Goal: Task Accomplishment & Management: Use online tool/utility

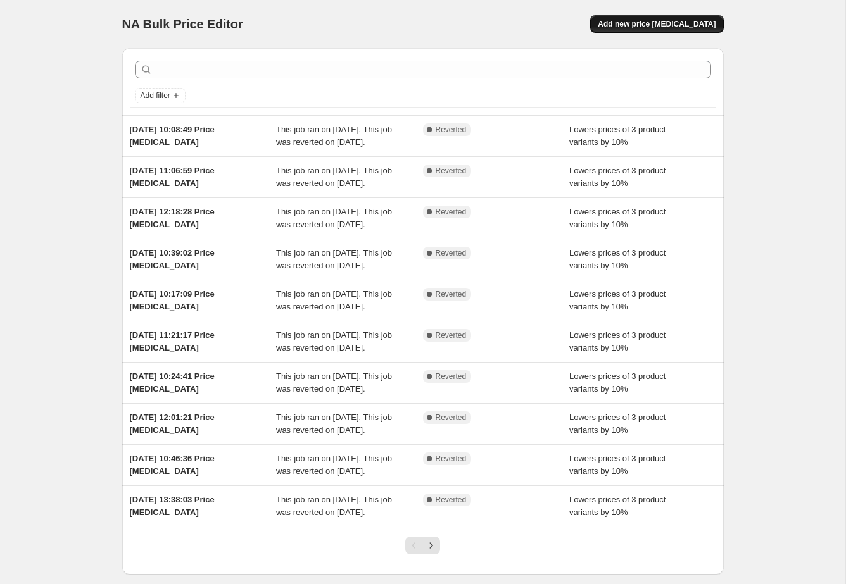
click at [512, 24] on span "Add new price [MEDICAL_DATA]" at bounding box center [656, 24] width 118 height 10
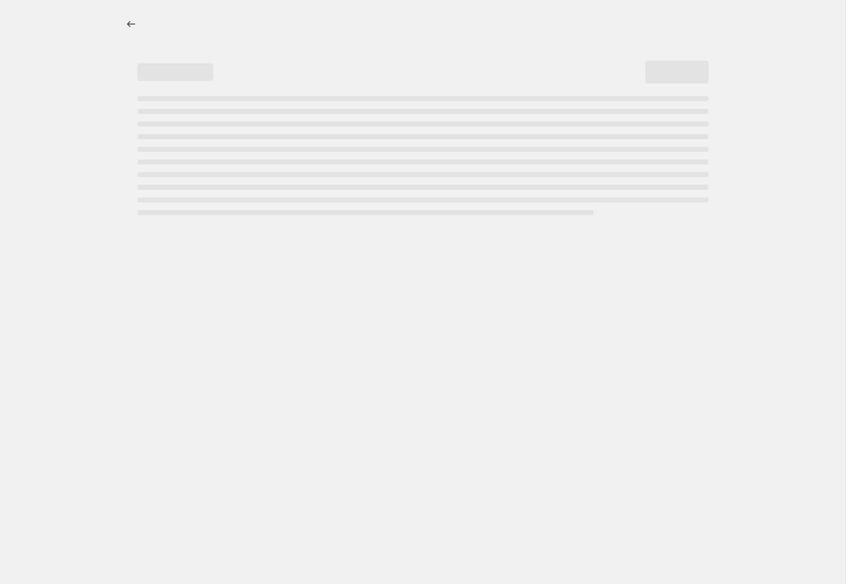
select select "percentage"
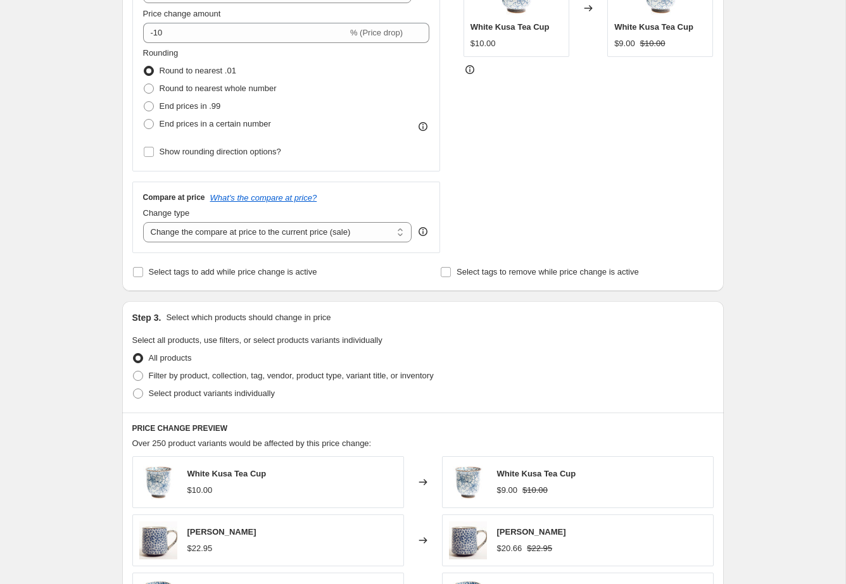
scroll to position [284, 0]
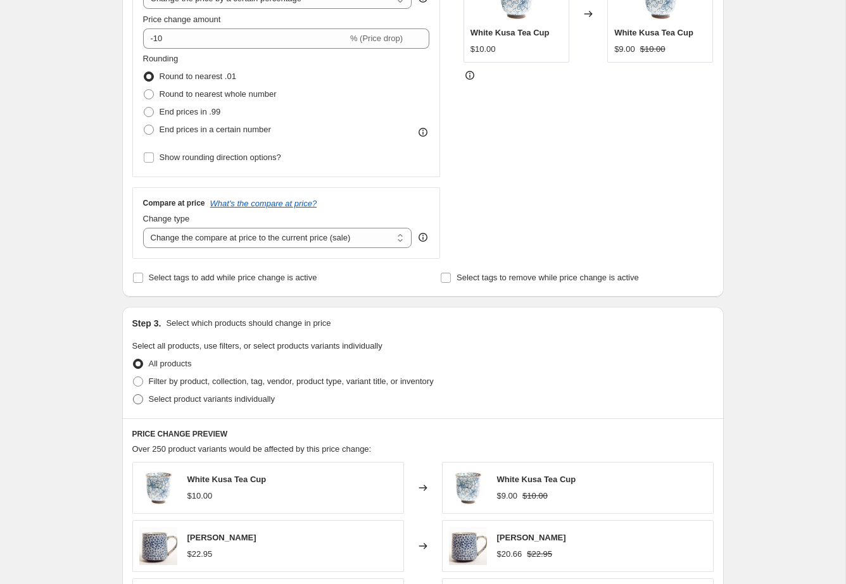
click at [175, 397] on span "Select product variants individually" at bounding box center [212, 398] width 126 height 9
click at [134, 395] on input "Select product variants individually" at bounding box center [133, 394] width 1 height 1
radio input "true"
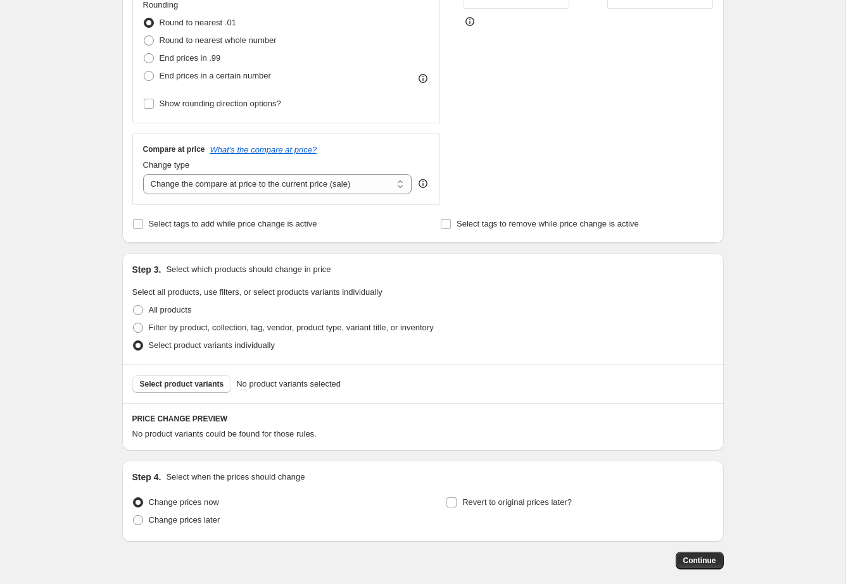
scroll to position [346, 0]
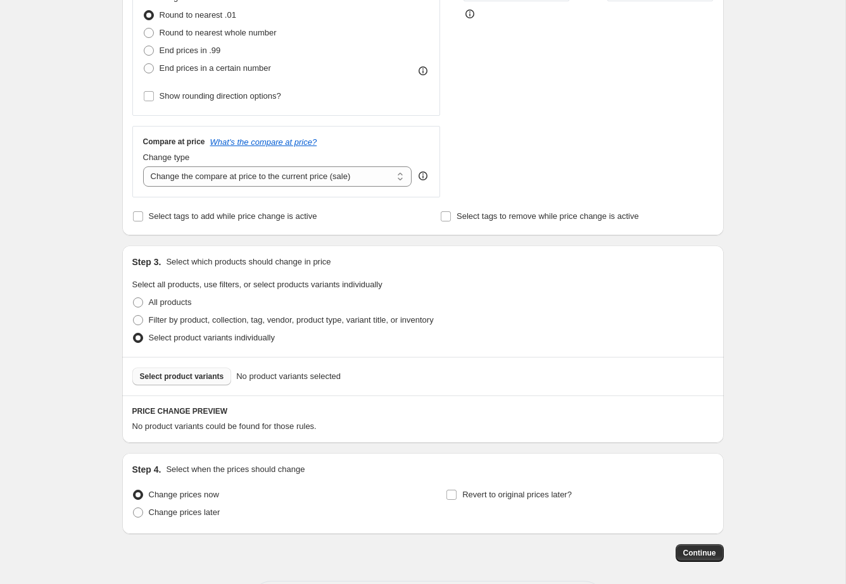
click at [170, 380] on span "Select product variants" at bounding box center [182, 377] width 84 height 10
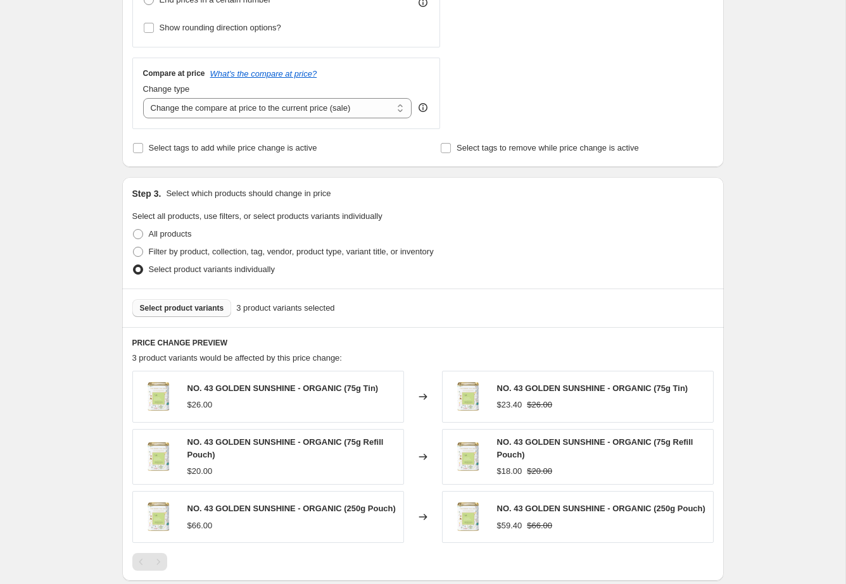
scroll to position [611, 0]
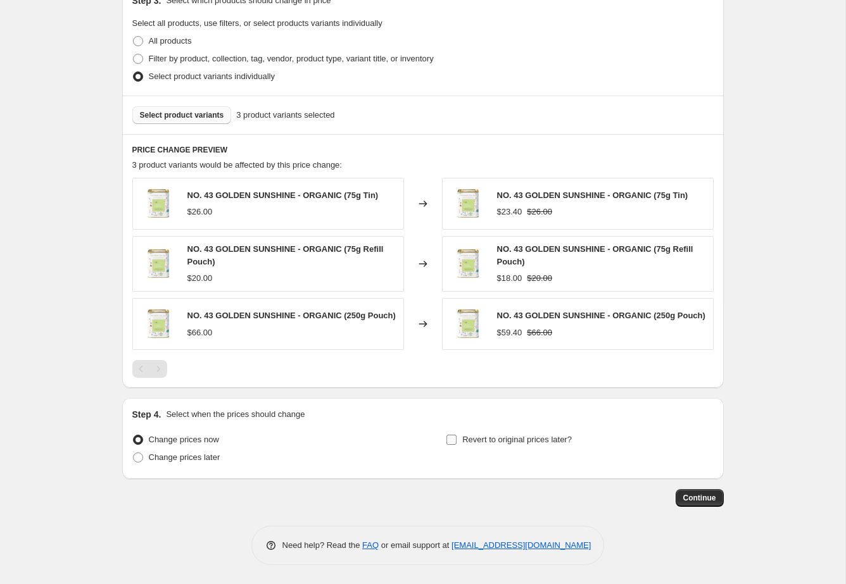
click at [509, 446] on label "Revert to original prices later?" at bounding box center [509, 440] width 126 height 18
click at [466, 439] on span "Revert to original prices later?" at bounding box center [516, 439] width 109 height 9
click at [456, 439] on input "Revert to original prices later?" at bounding box center [451, 440] width 10 height 10
checkbox input "true"
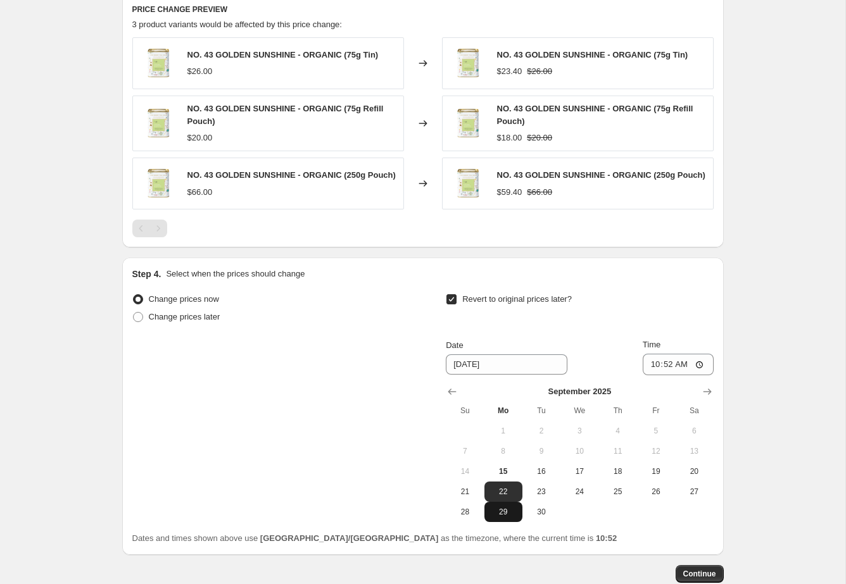
scroll to position [749, 0]
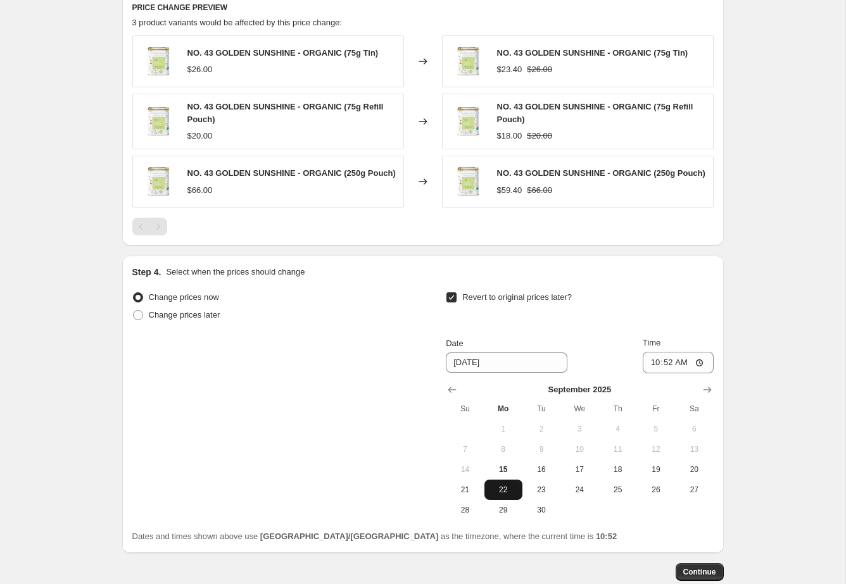
click at [506, 495] on span "22" at bounding box center [503, 490] width 28 height 10
click at [512, 356] on input "10:52" at bounding box center [677, 363] width 71 height 22
click at [512, 372] on input "10:52" at bounding box center [677, 363] width 71 height 22
click at [512, 366] on input "10:52" at bounding box center [677, 363] width 71 height 22
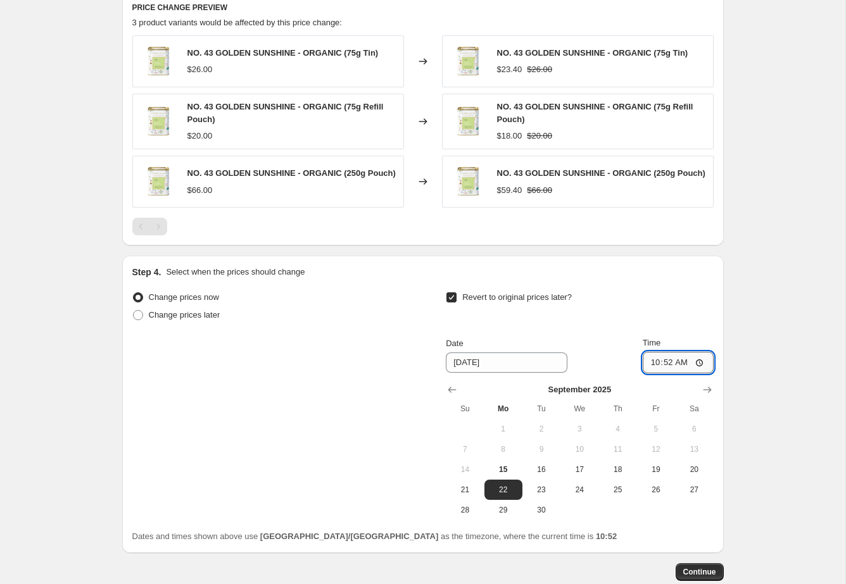
click at [512, 366] on input "10:52" at bounding box center [677, 363] width 71 height 22
type input "09:00"
click at [512, 576] on span "Continue" at bounding box center [699, 572] width 33 height 10
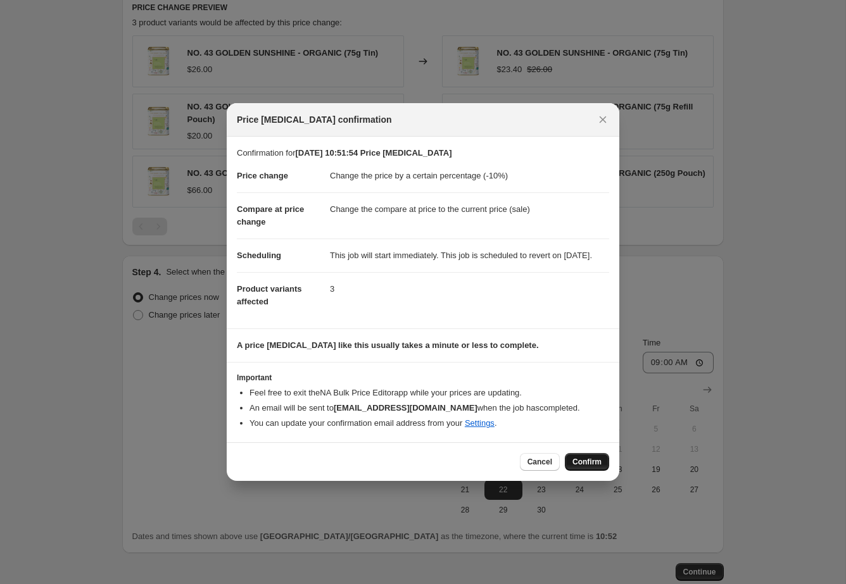
click at [512, 467] on span "Confirm" at bounding box center [586, 462] width 29 height 10
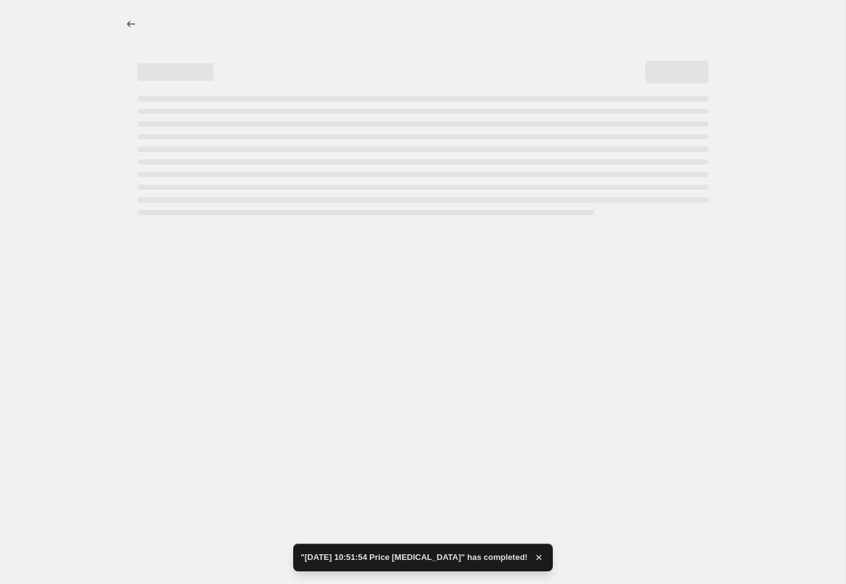
select select "percentage"
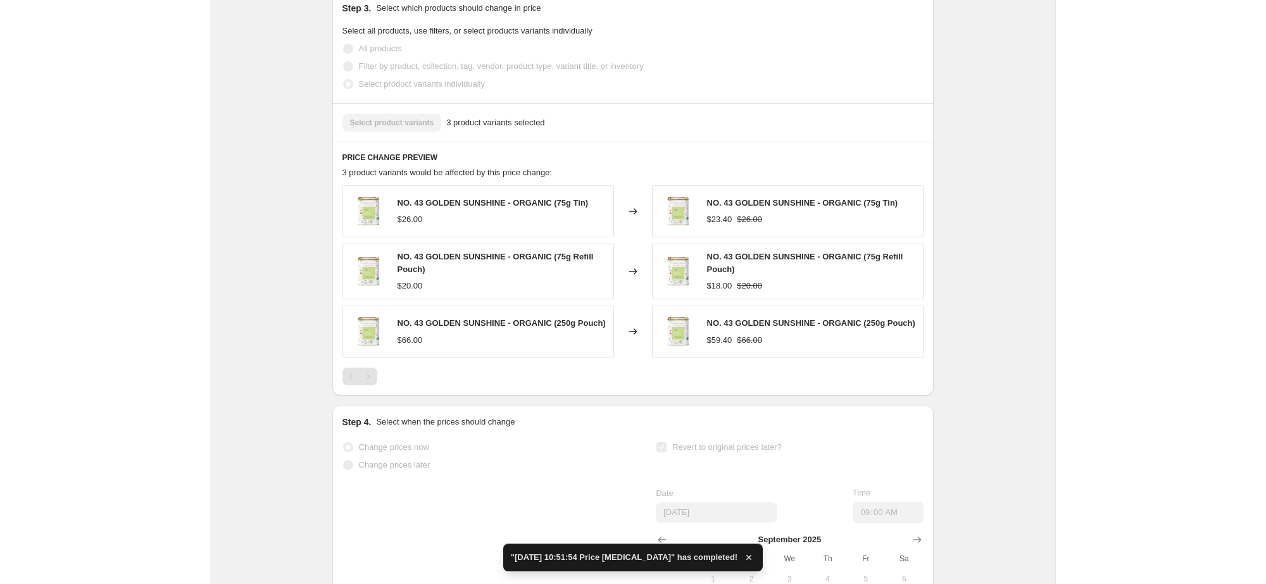
scroll to position [795, 0]
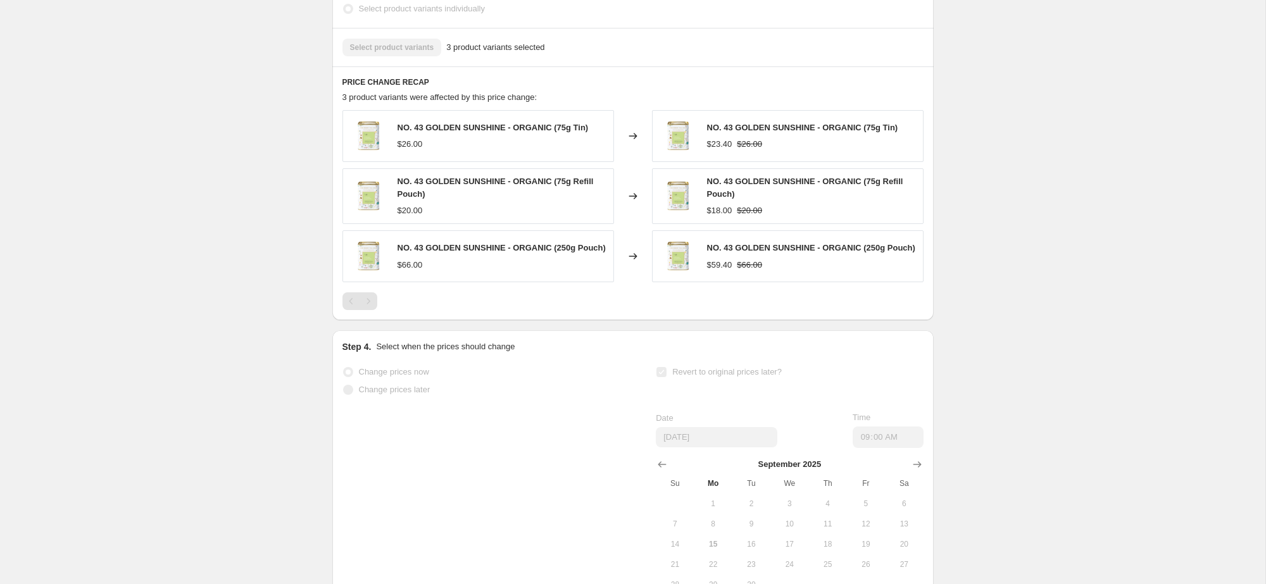
scroll to position [933, 0]
